Goal: Information Seeking & Learning: Learn about a topic

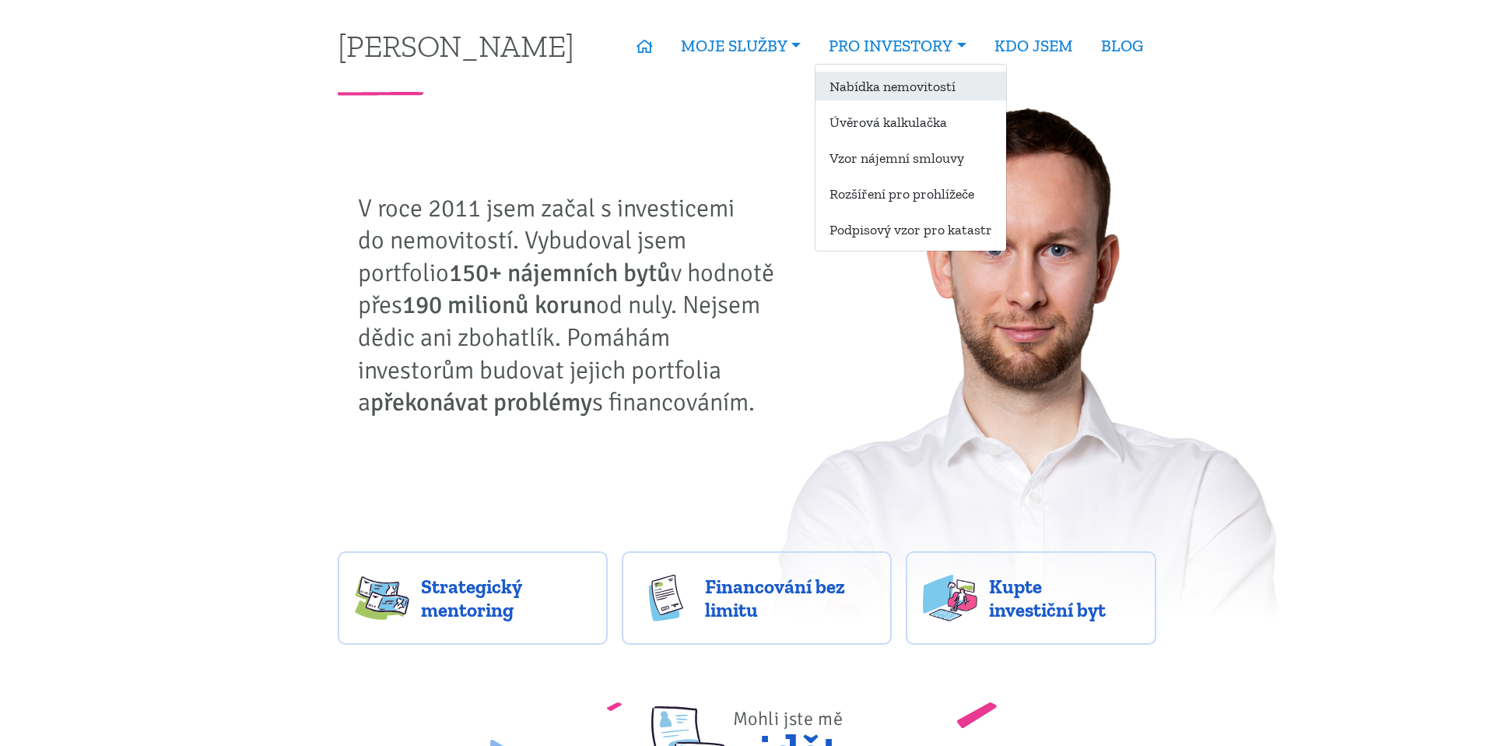
click at [894, 82] on link "Nabídka nemovitostí" at bounding box center [911, 86] width 191 height 29
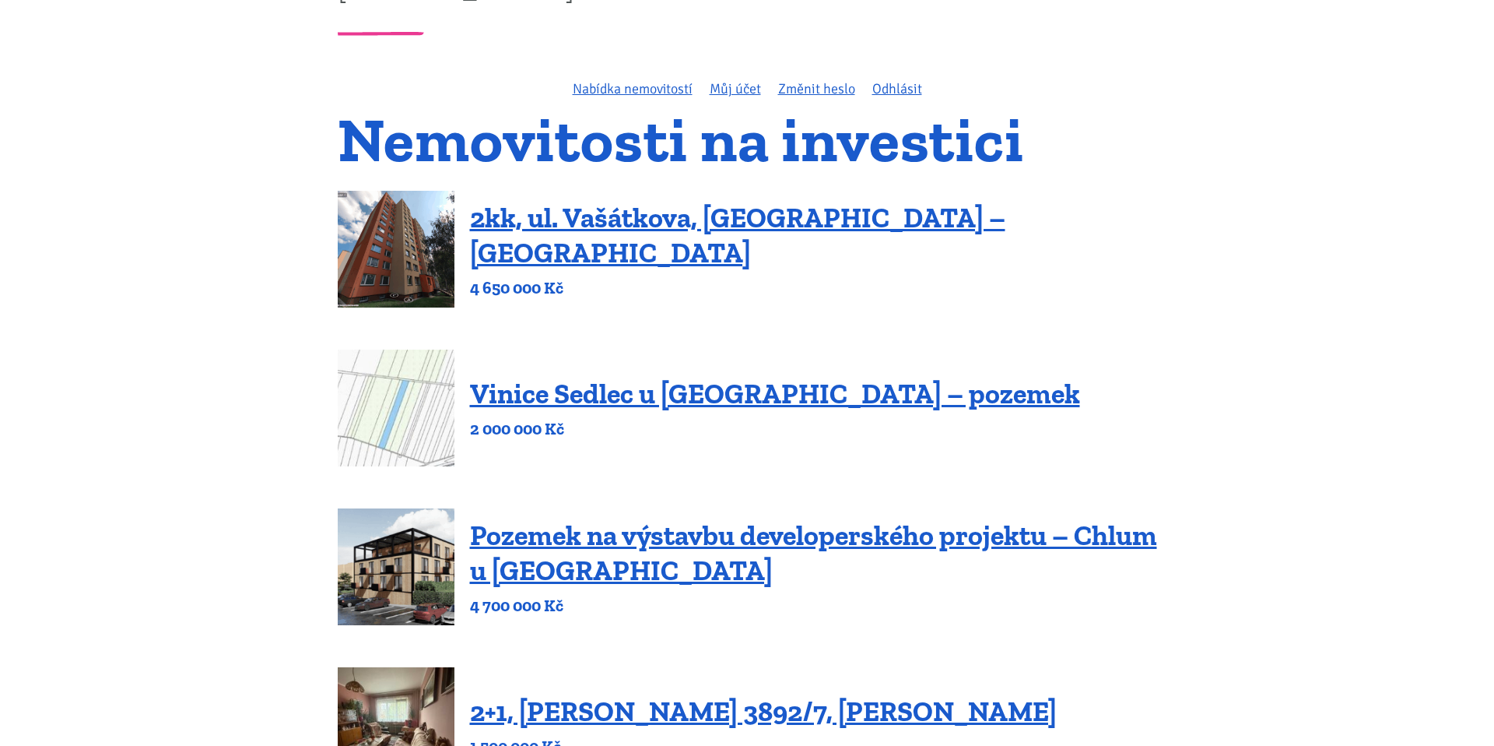
scroll to position [47, 0]
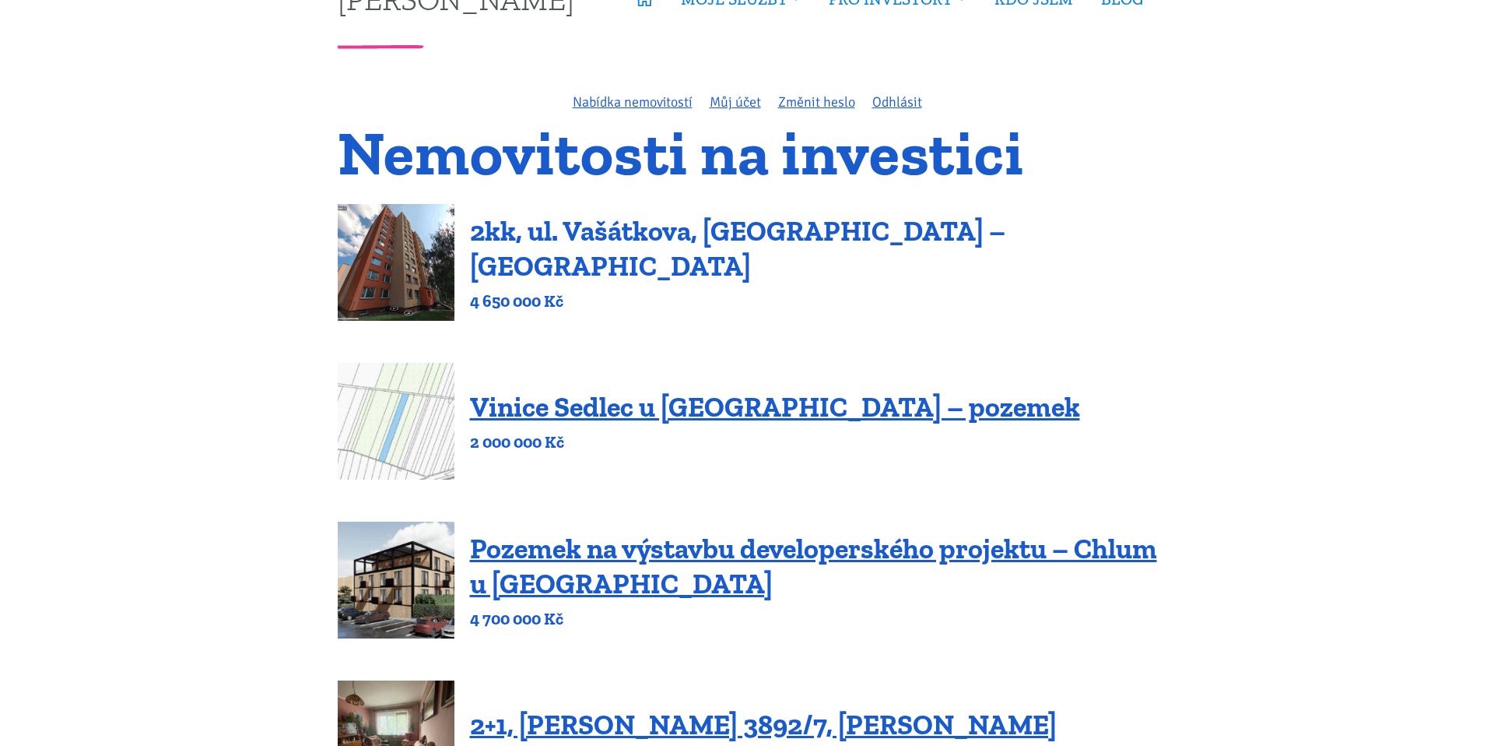
click at [588, 243] on link "2kk, ul. Vašátkova, [GEOGRAPHIC_DATA] – [GEOGRAPHIC_DATA]" at bounding box center [737, 248] width 535 height 68
